Goal: Find specific page/section: Find specific page/section

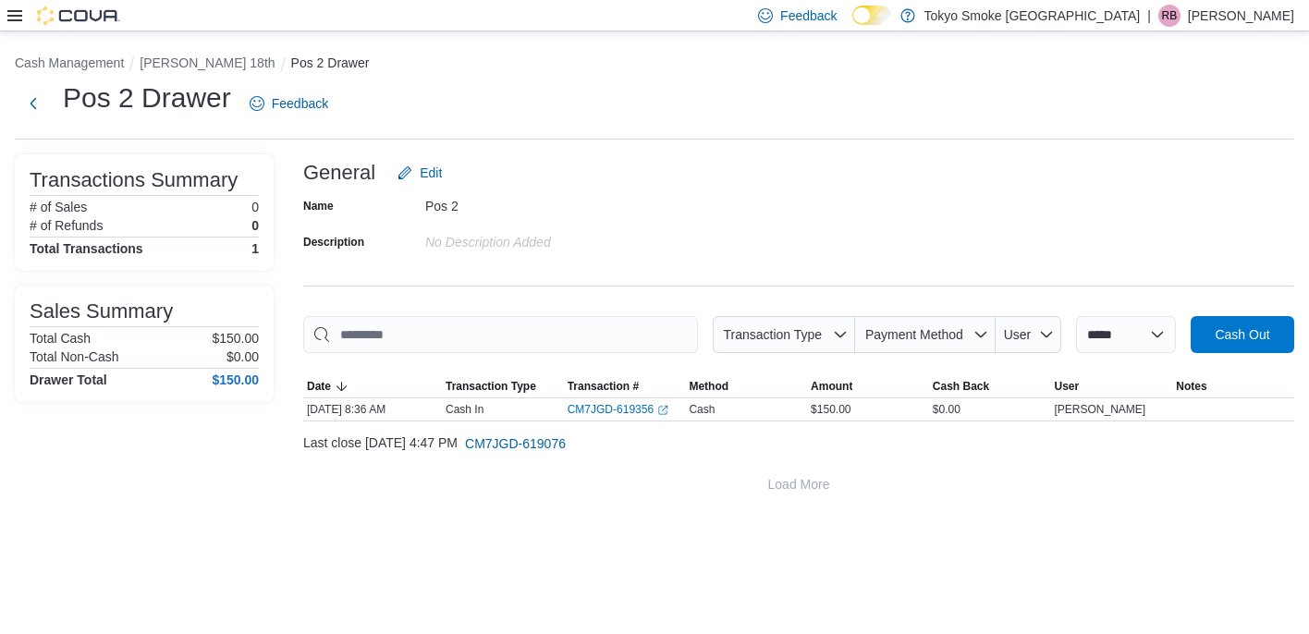
click at [5, 12] on div "Feedback Dark Mode Tokyo Smoke [GEOGRAPHIC_DATA] | RB [PERSON_NAME]" at bounding box center [654, 15] width 1309 height 31
click at [11, 15] on icon at bounding box center [14, 15] width 15 height 11
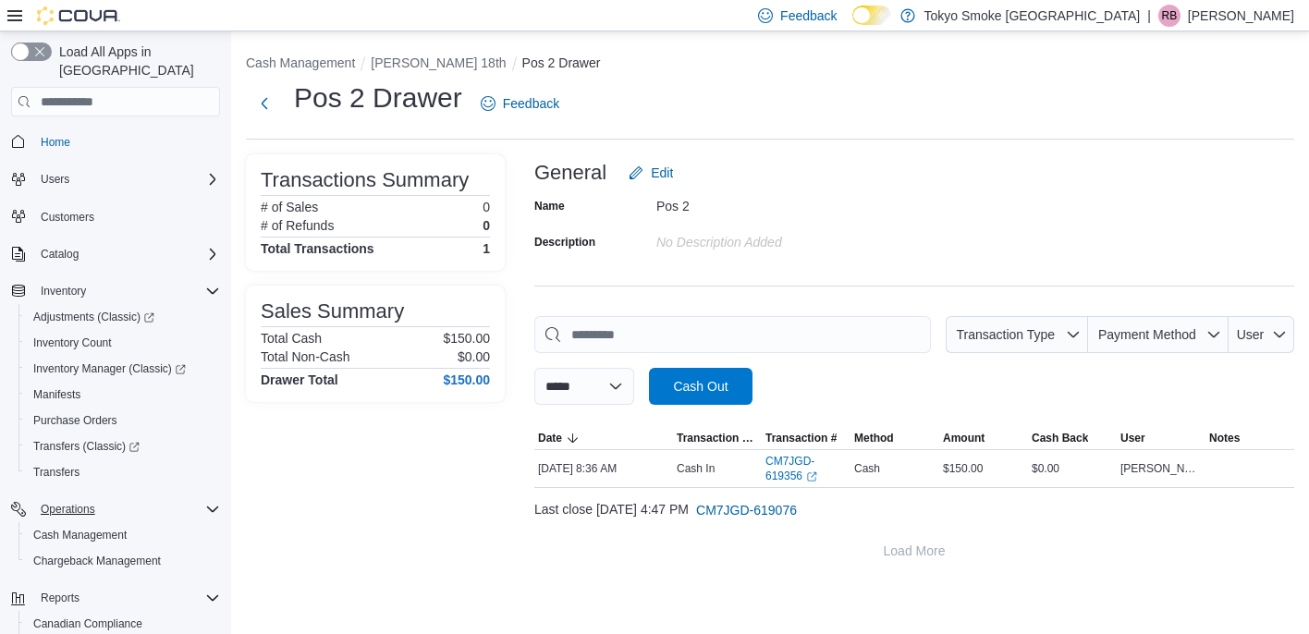
scroll to position [116, 0]
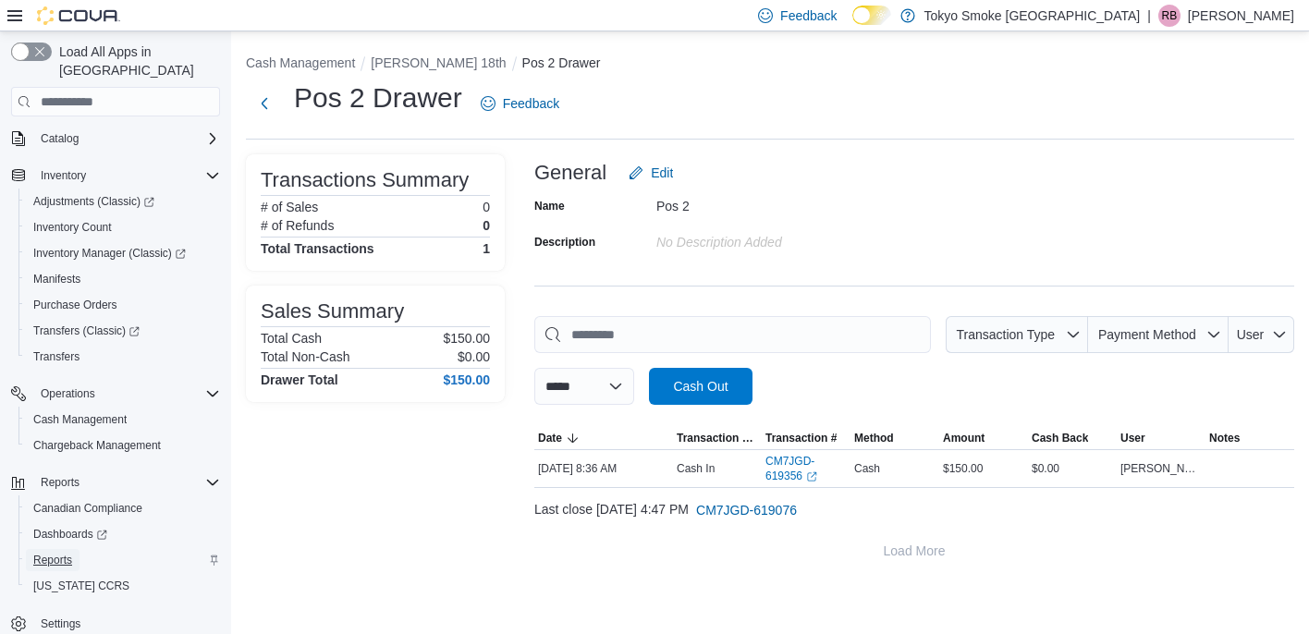
click at [77, 549] on link "Reports" at bounding box center [53, 560] width 54 height 22
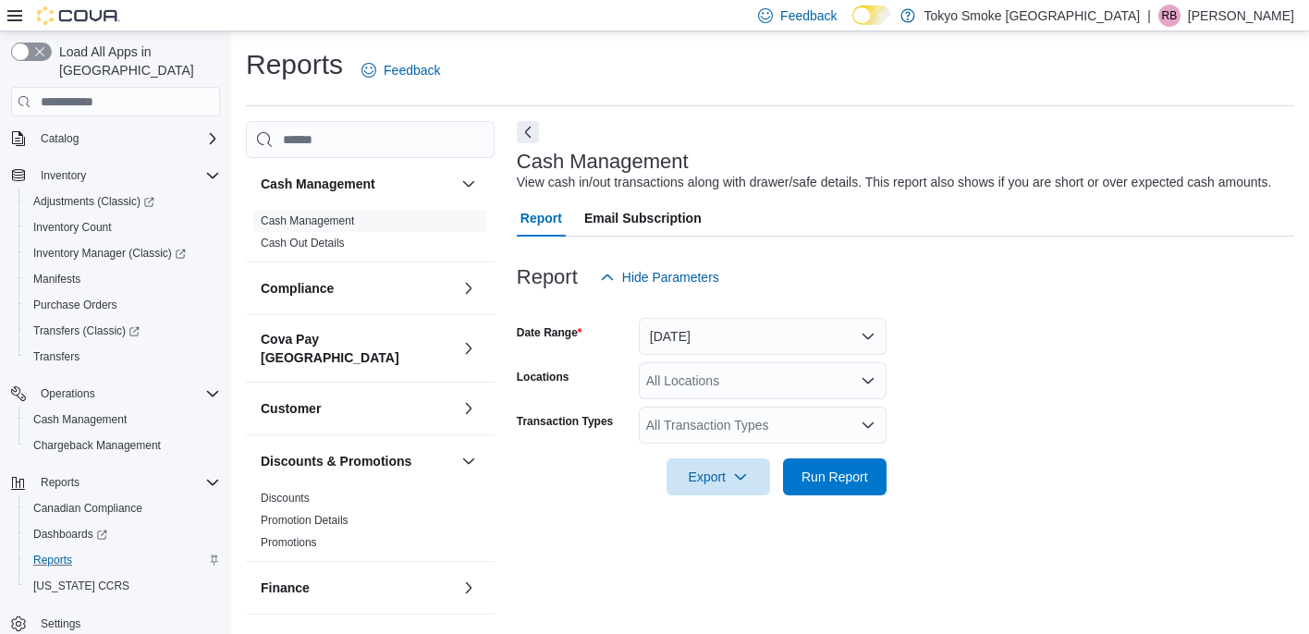
scroll to position [15, 0]
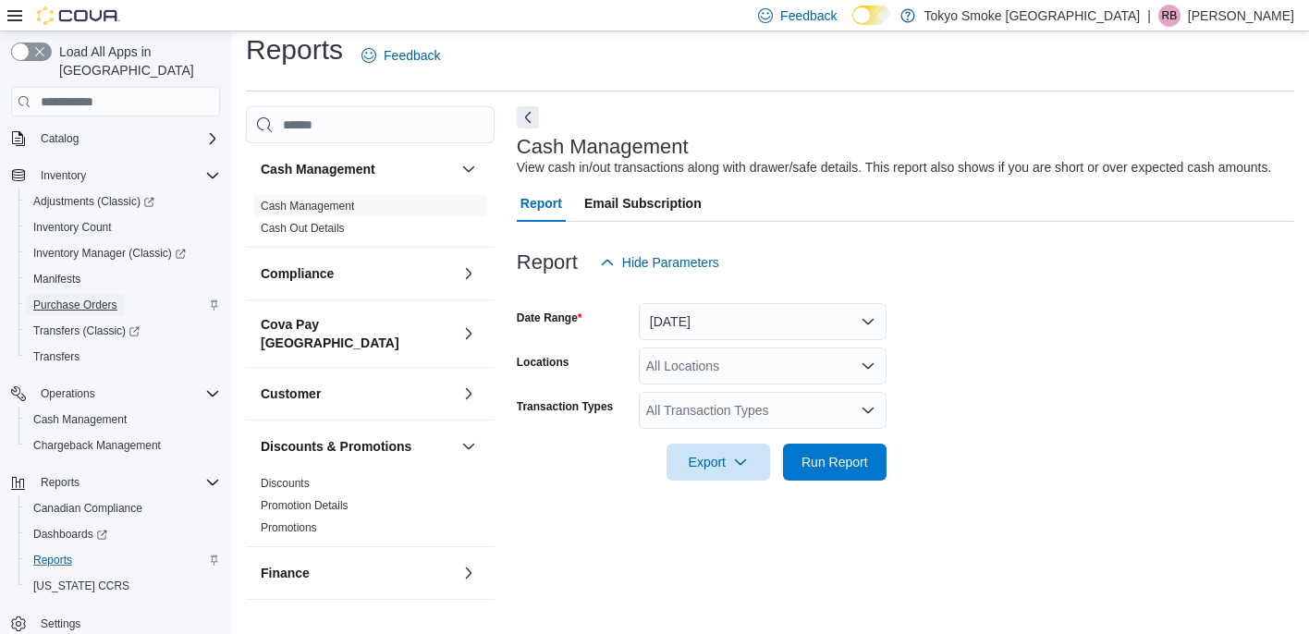
click at [111, 298] on span "Purchase Orders" at bounding box center [75, 305] width 84 height 15
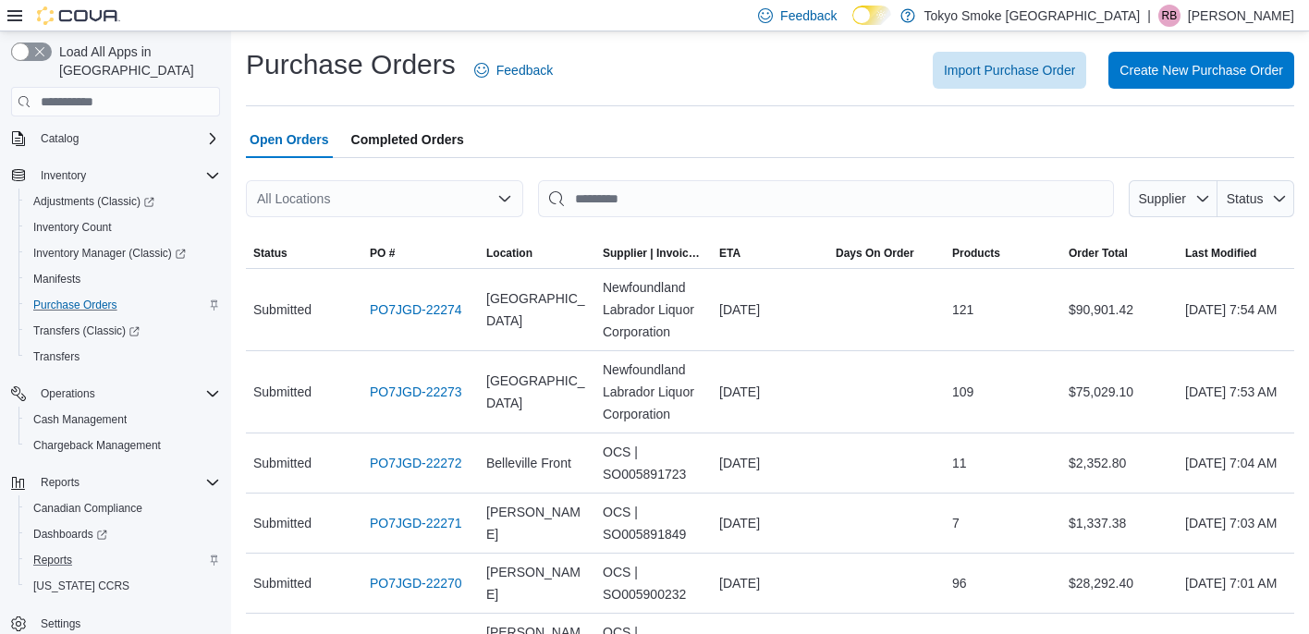
click at [508, 205] on icon "Open list of options" at bounding box center [504, 198] width 15 height 15
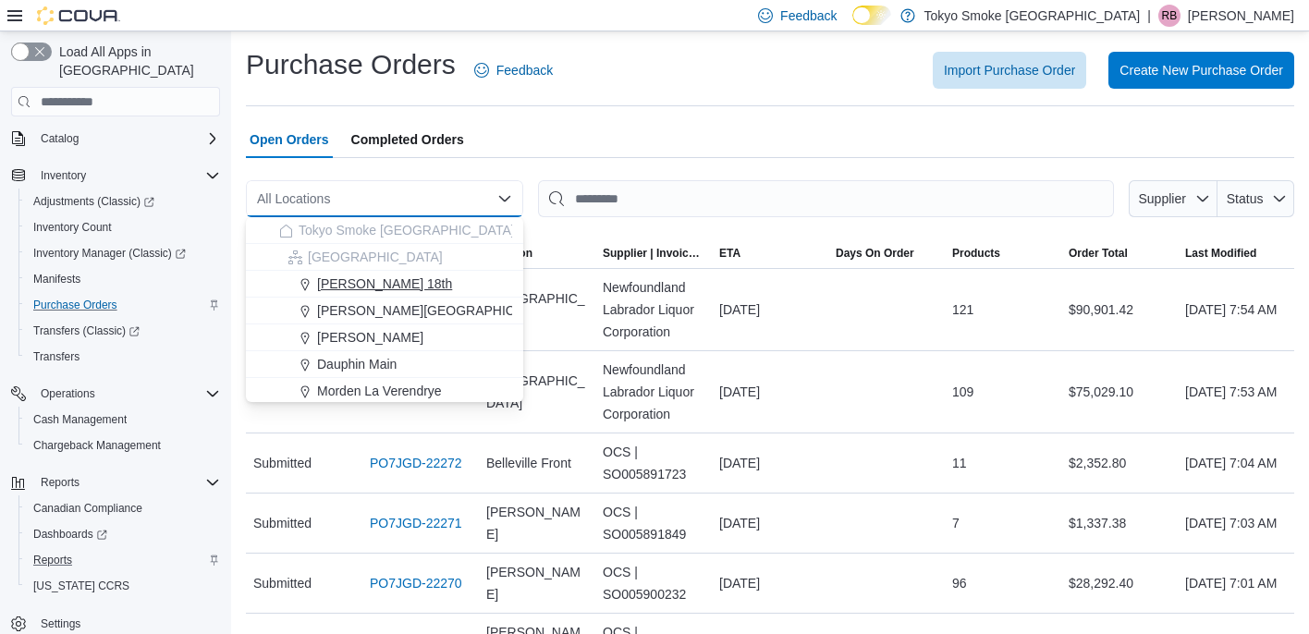
click at [439, 274] on button "[PERSON_NAME] 18th" at bounding box center [384, 284] width 277 height 27
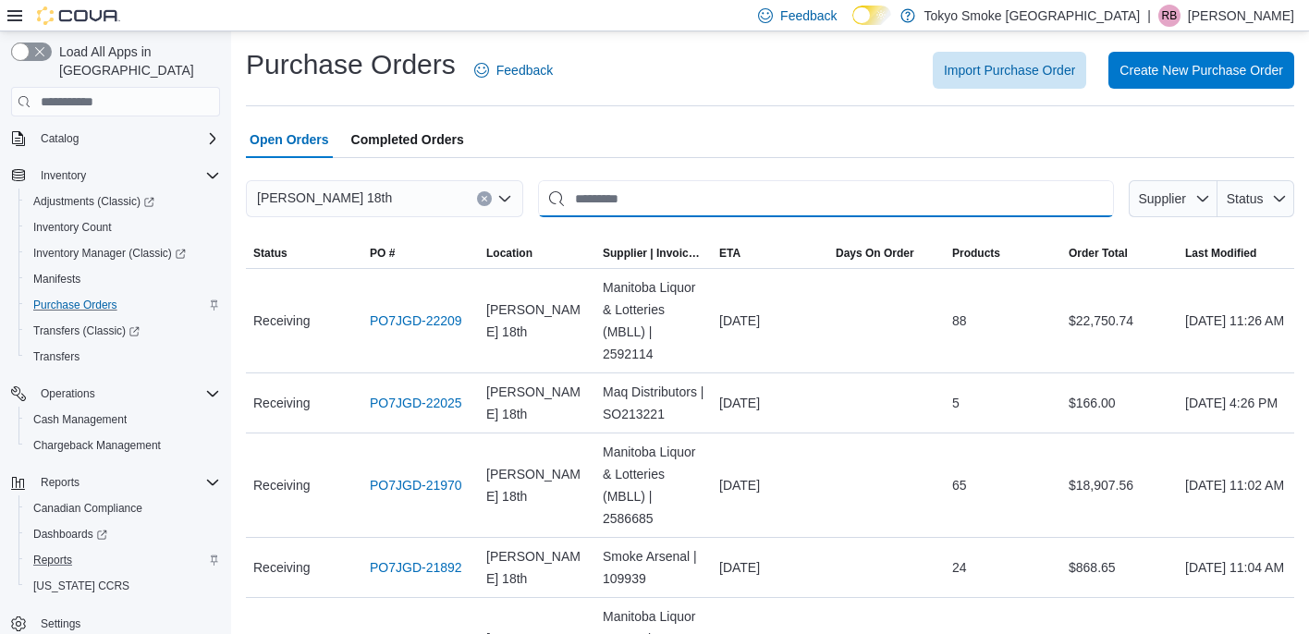
click at [651, 202] on input "This is a search bar. After typing your query, hit enter to filter the results …" at bounding box center [826, 198] width 576 height 37
type input "*******"
